Goal: Task Accomplishment & Management: Complete application form

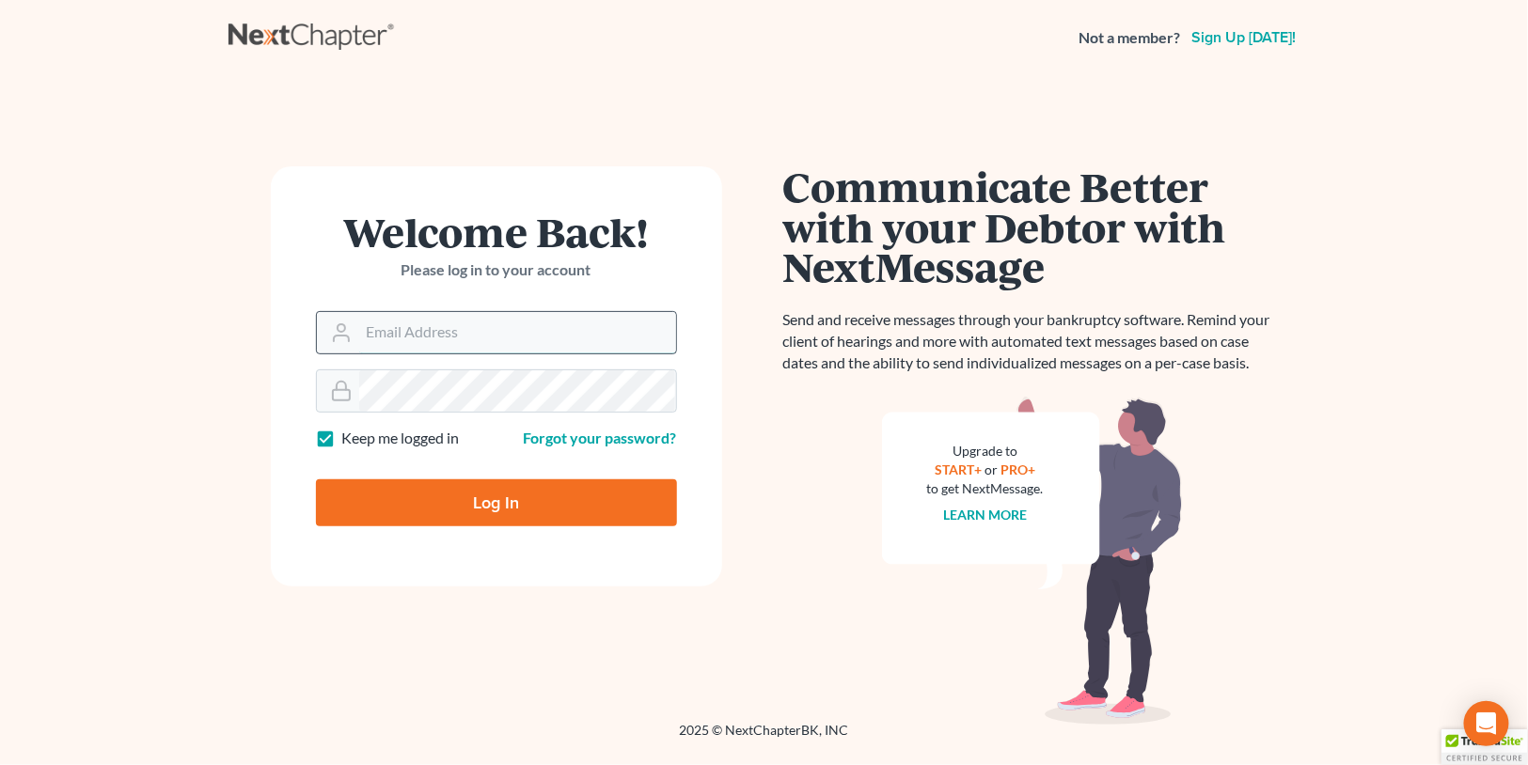
drag, startPoint x: 470, startPoint y: 325, endPoint x: 471, endPoint y: 337, distance: 11.3
click at [470, 325] on input "Email Address" at bounding box center [517, 332] width 317 height 41
type input "[PERSON_NAME][EMAIL_ADDRESS][DOMAIN_NAME]"
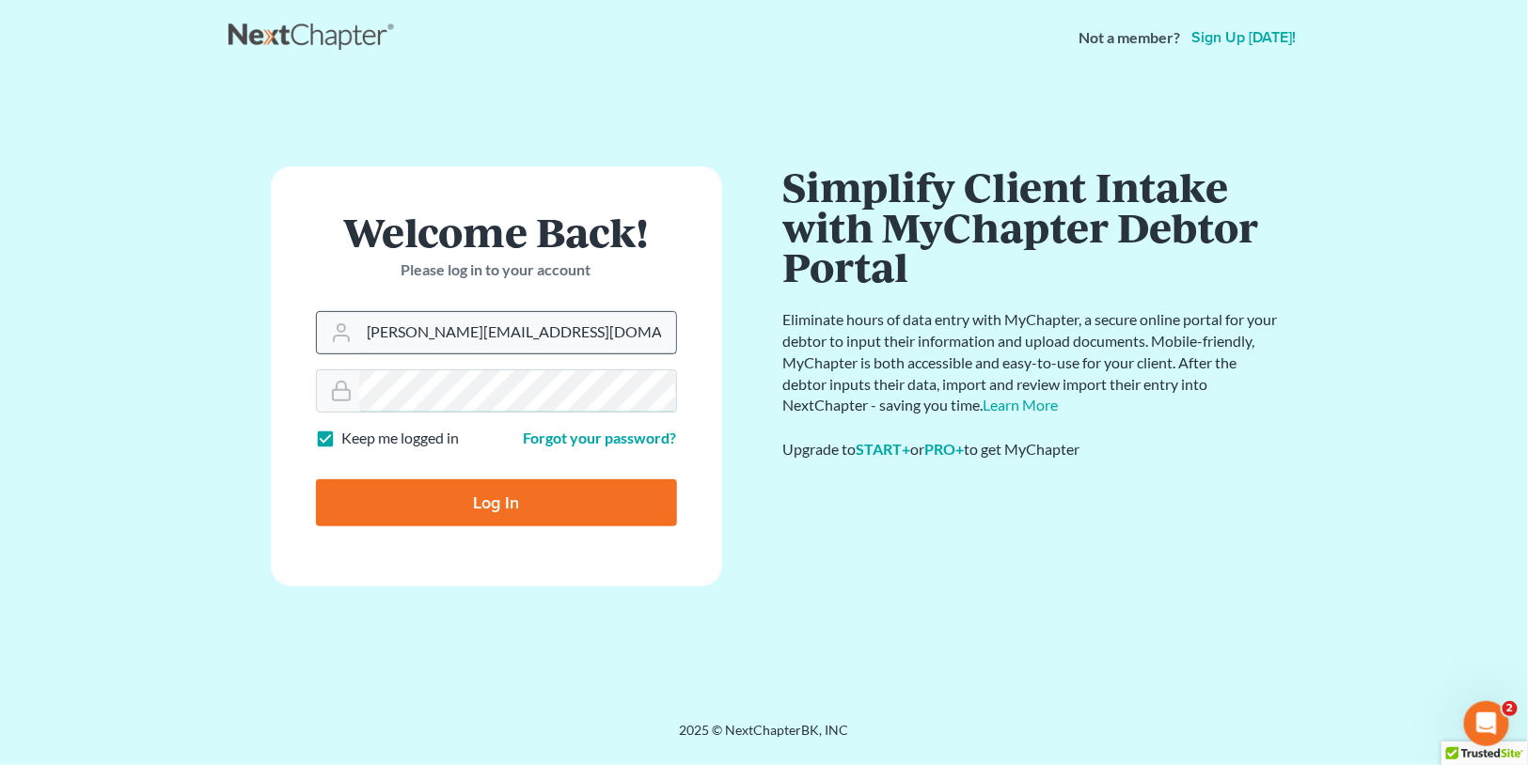
click at [316, 480] on input "Log In" at bounding box center [496, 503] width 361 height 47
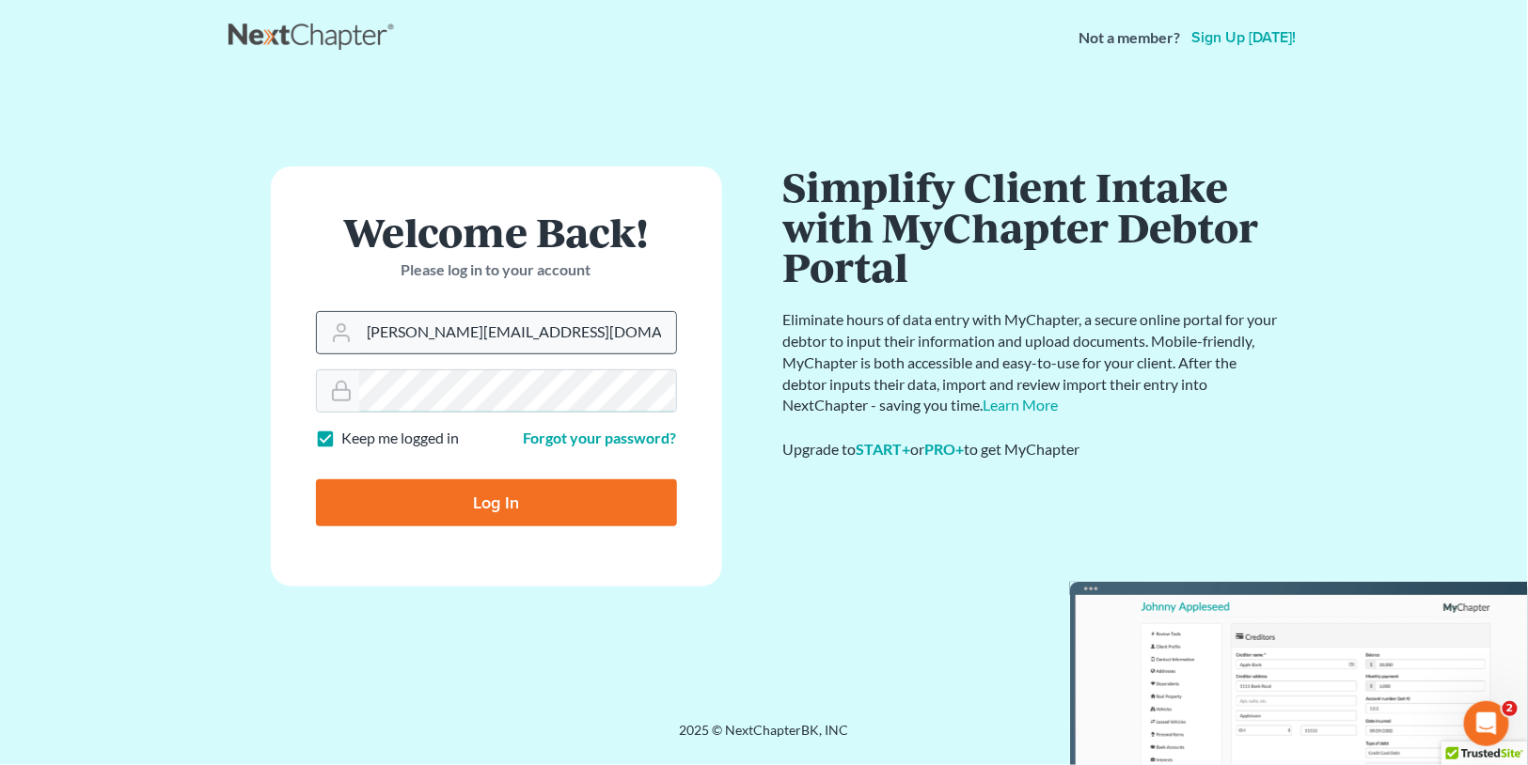
type input "Thinking..."
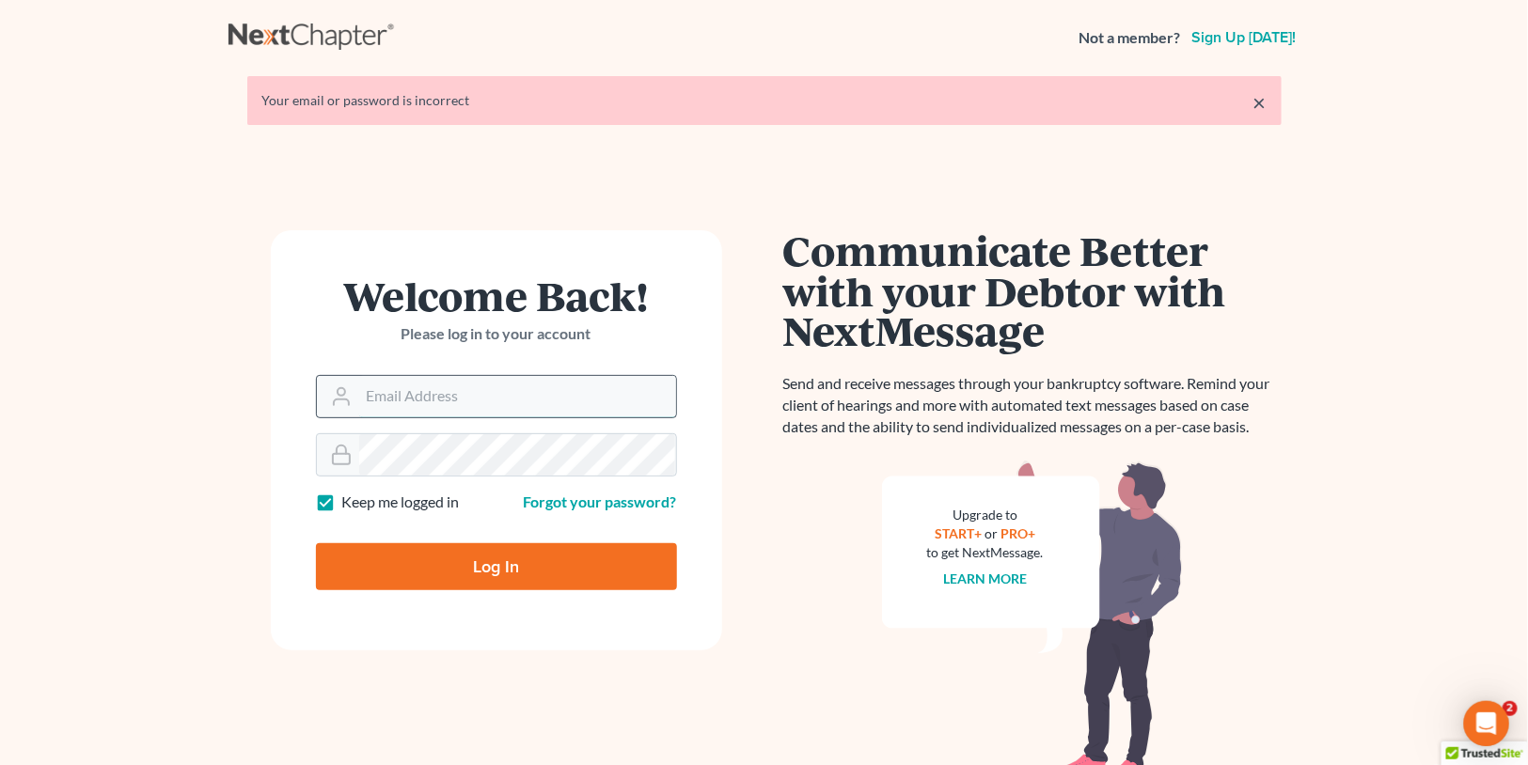
click at [502, 395] on input "Email Address" at bounding box center [517, 396] width 317 height 41
type input "[PERSON_NAME][EMAIL_ADDRESS][DOMAIN_NAME]"
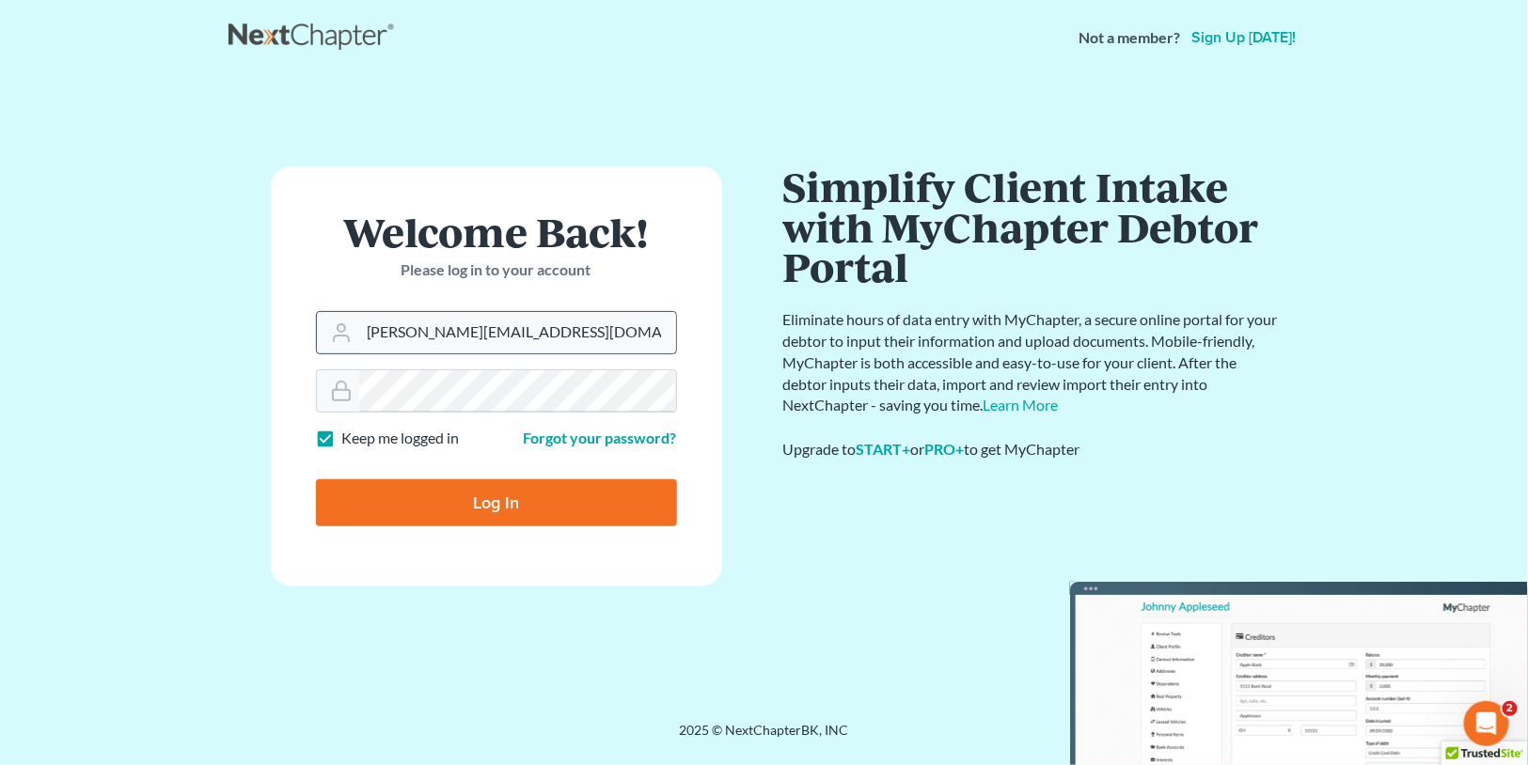
click at [316, 480] on input "Log In" at bounding box center [496, 503] width 361 height 47
type input "Thinking..."
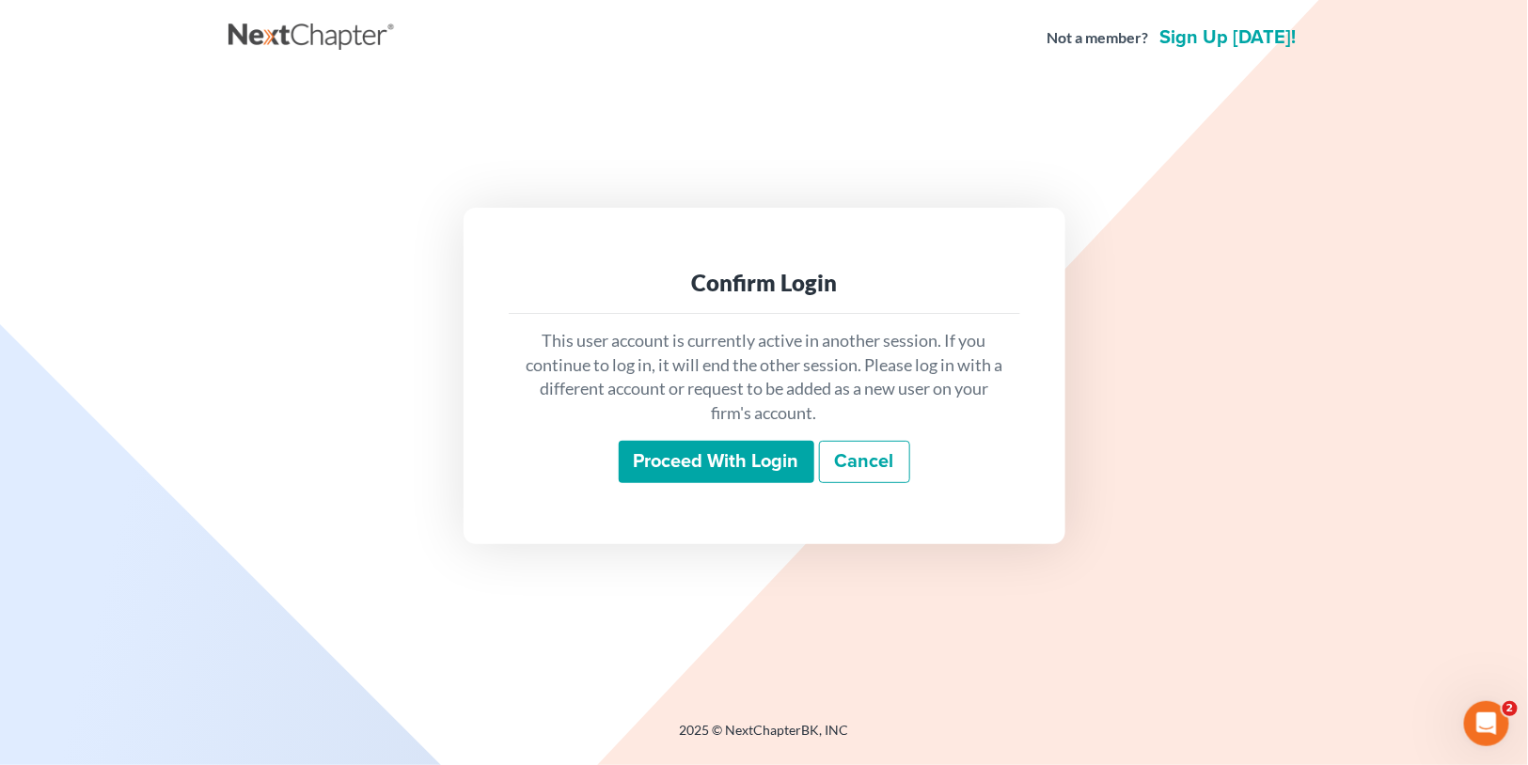
drag, startPoint x: 716, startPoint y: 474, endPoint x: 670, endPoint y: 456, distance: 48.5
click at [715, 474] on input "Proceed with login" at bounding box center [717, 462] width 196 height 43
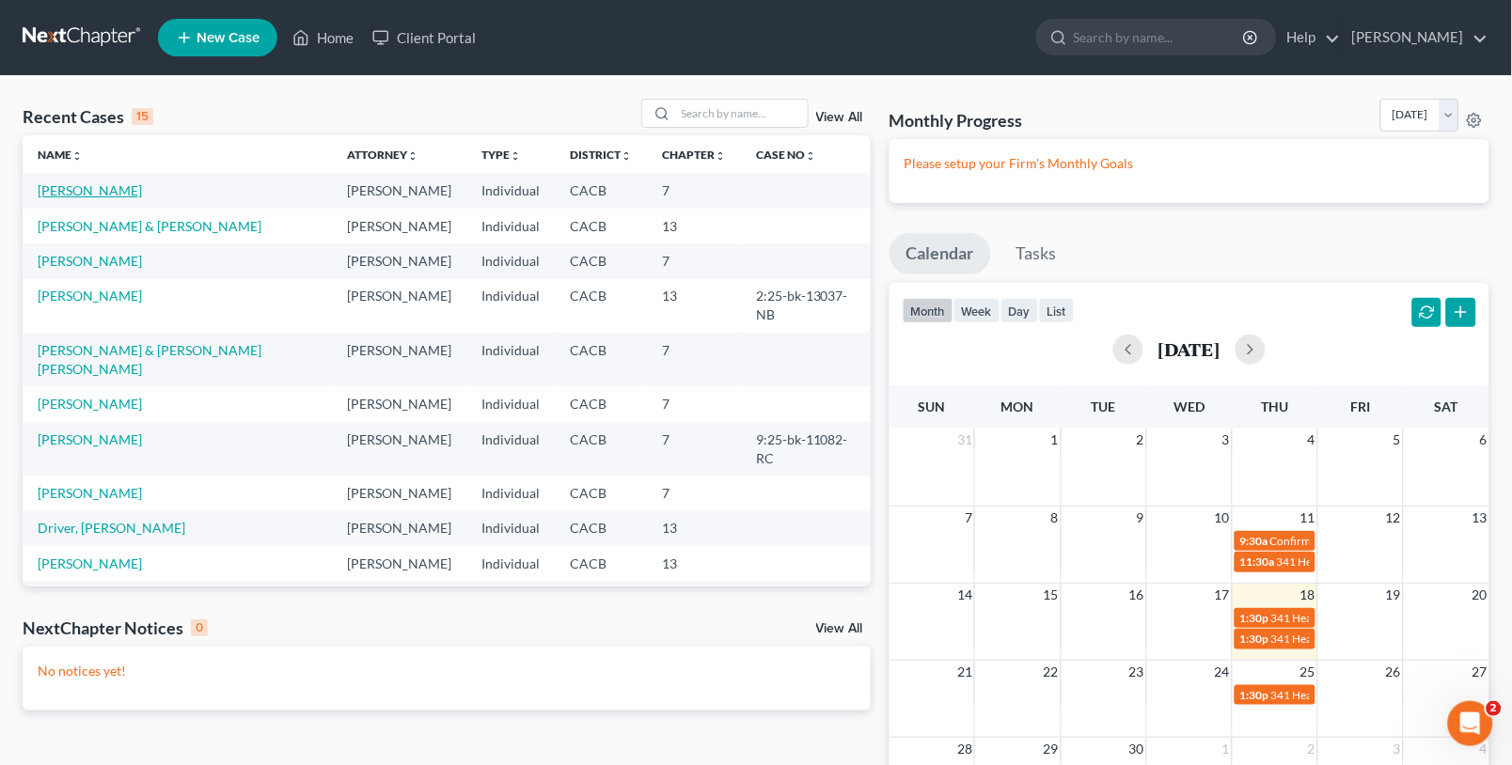
click at [77, 182] on td "[PERSON_NAME]" at bounding box center [177, 190] width 309 height 35
click at [77, 182] on link "Vatulya, Julia" at bounding box center [90, 190] width 104 height 16
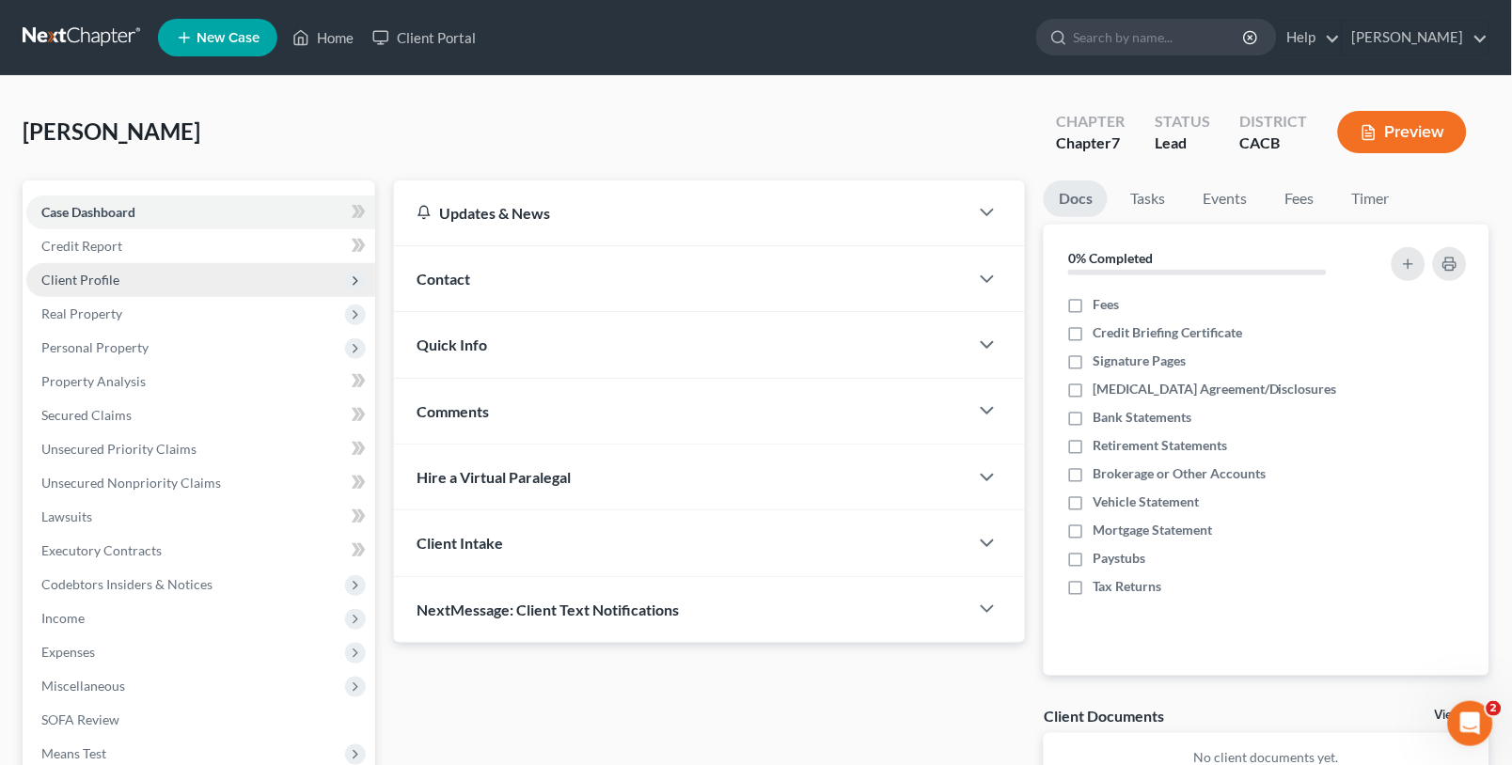
click at [96, 269] on span "Client Profile" at bounding box center [200, 280] width 349 height 34
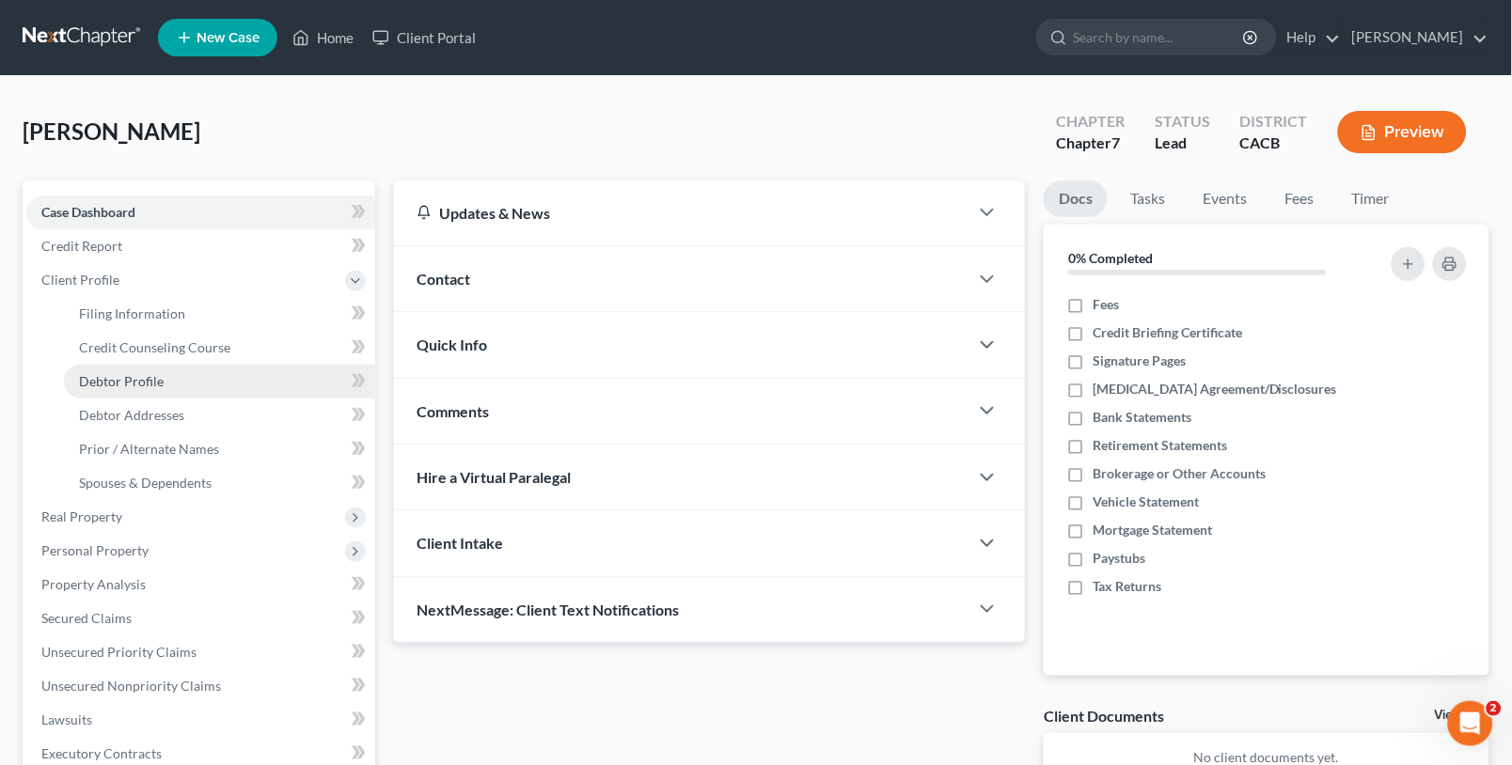
click at [139, 381] on span "Debtor Profile" at bounding box center [121, 381] width 85 height 16
select select "0"
